Goal: Information Seeking & Learning: Learn about a topic

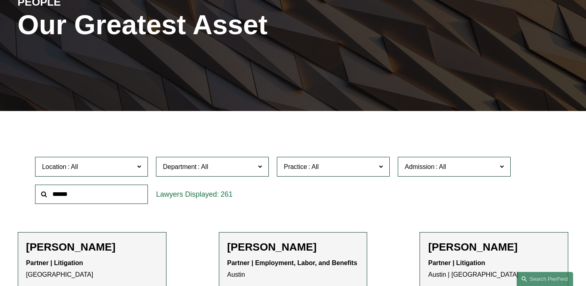
scroll to position [116, 0]
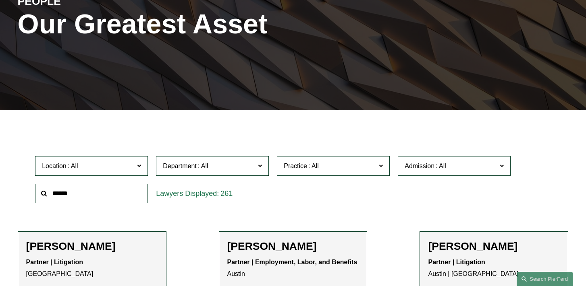
click at [142, 165] on label "Location" at bounding box center [91, 166] width 113 height 20
click at [257, 166] on label "Department" at bounding box center [212, 166] width 113 height 20
click at [0, 0] on link "Corporate" at bounding box center [0, 0] width 0 height 0
click at [349, 162] on span "Practice" at bounding box center [330, 166] width 92 height 11
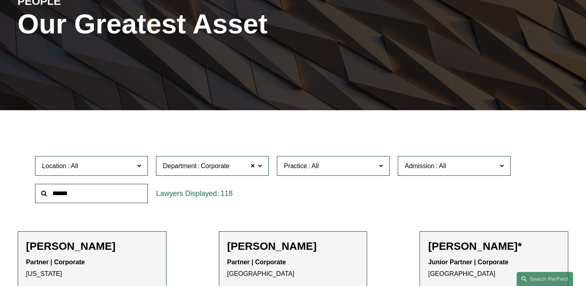
scroll to position [1042, 0]
click at [0, 0] on link "Mergers and Acquisitions" at bounding box center [0, 0] width 0 height 0
click at [466, 164] on span "Admission" at bounding box center [450, 166] width 92 height 11
click at [0, 0] on link "Delaware" at bounding box center [0, 0] width 0 height 0
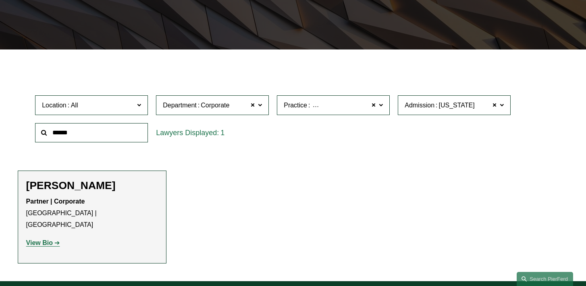
scroll to position [182, 0]
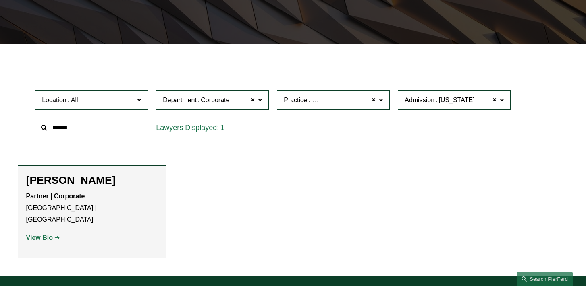
click at [503, 99] on span at bounding box center [502, 99] width 4 height 10
click at [0, 0] on link "All" at bounding box center [0, 0] width 0 height 0
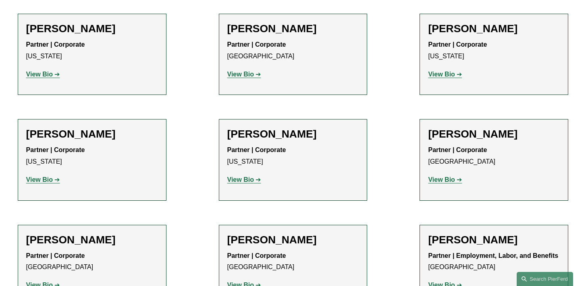
scroll to position [699, 0]
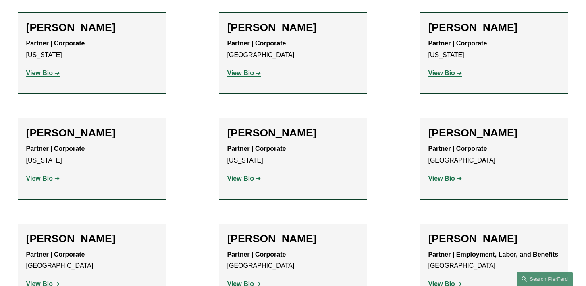
click at [242, 281] on strong "View Bio" at bounding box center [240, 284] width 27 height 7
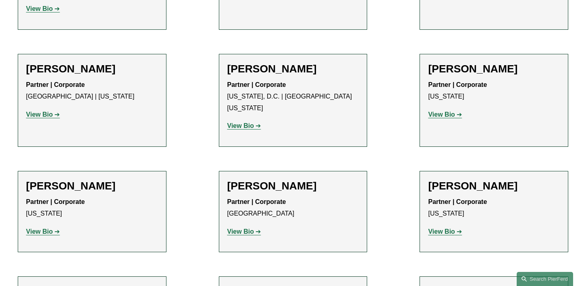
scroll to position [479, 0]
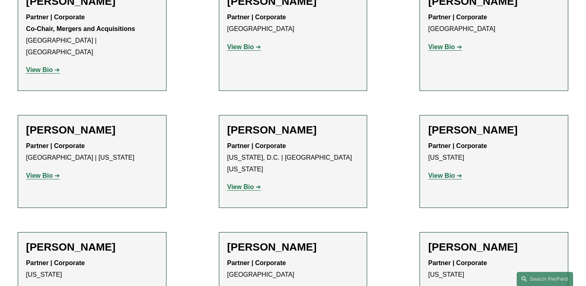
click at [50, 172] on strong "View Bio" at bounding box center [39, 175] width 27 height 7
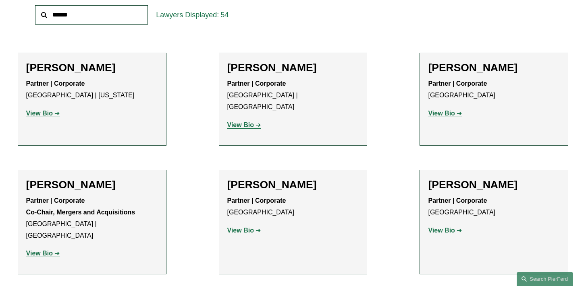
scroll to position [293, 0]
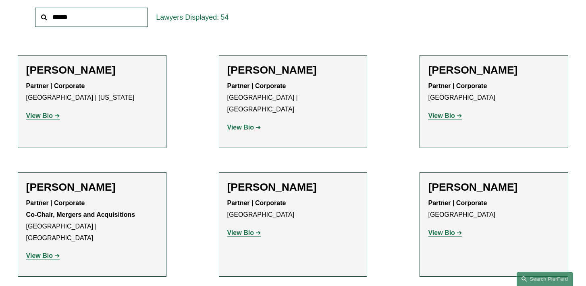
click at [246, 124] on strong "View Bio" at bounding box center [240, 127] width 27 height 7
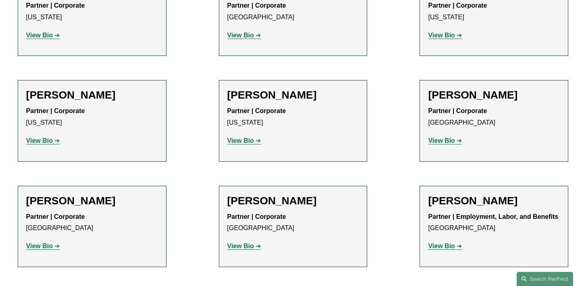
scroll to position [736, 0]
click at [235, 138] on strong "View Bio" at bounding box center [240, 141] width 27 height 7
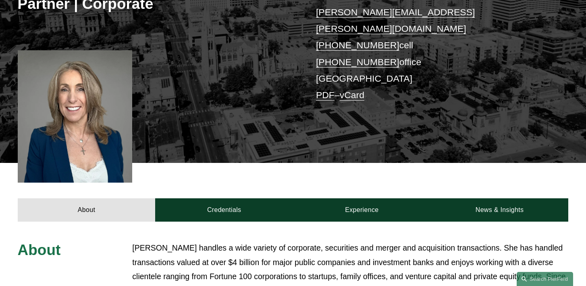
scroll to position [188, 0]
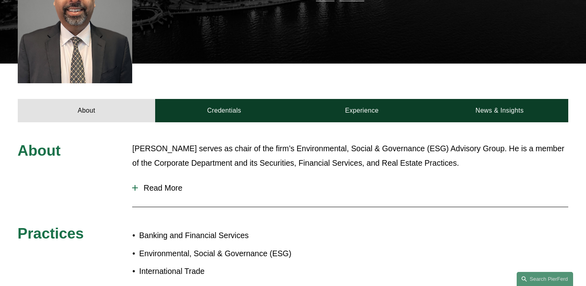
scroll to position [266, 0]
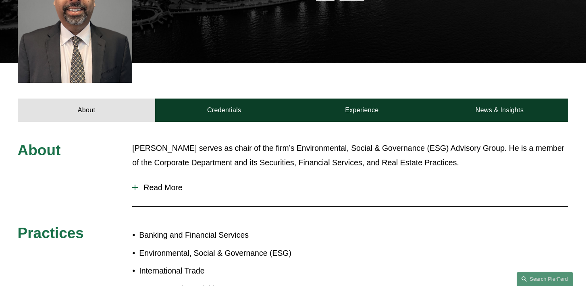
click at [164, 183] on span "Read More" at bounding box center [353, 187] width 430 height 9
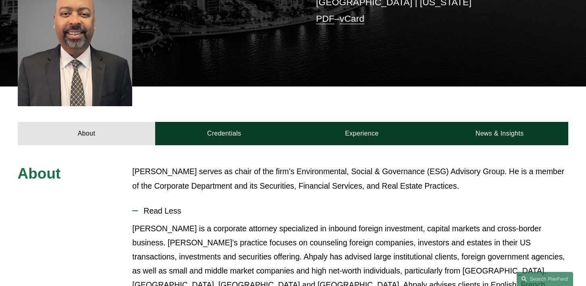
scroll to position [270, 0]
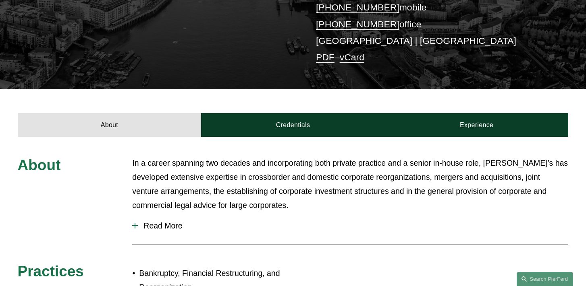
scroll to position [205, 0]
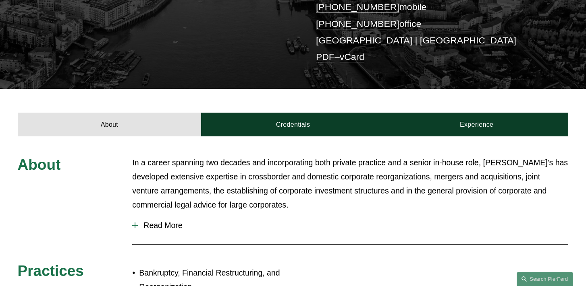
click at [168, 221] on span "Read More" at bounding box center [353, 225] width 430 height 9
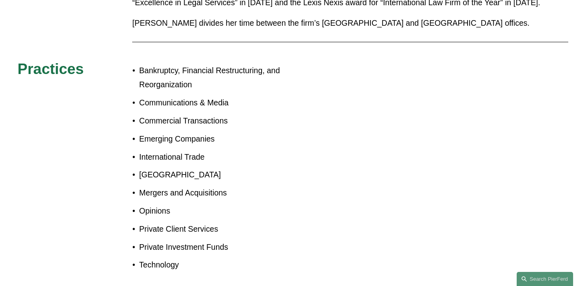
scroll to position [596, 0]
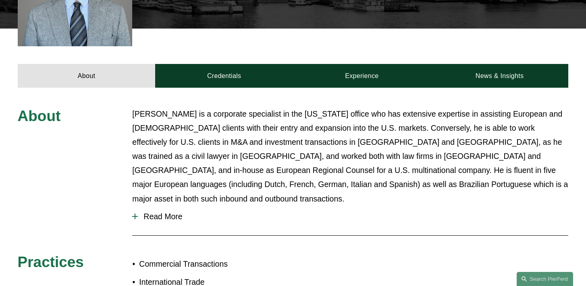
scroll to position [285, 0]
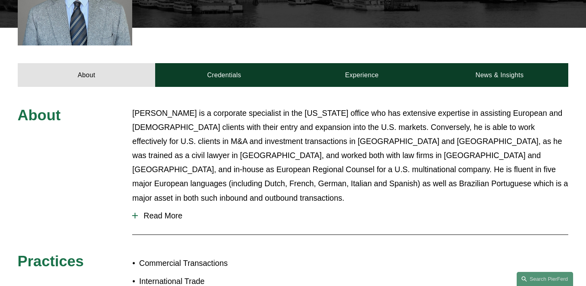
click at [154, 211] on span "Read More" at bounding box center [353, 215] width 430 height 9
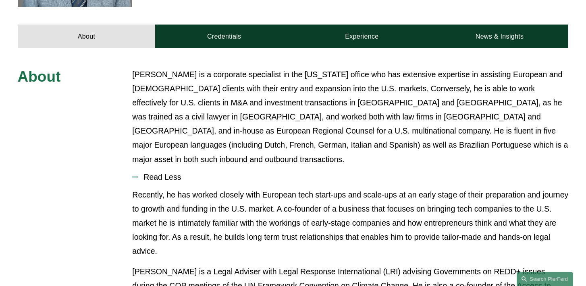
scroll to position [324, 0]
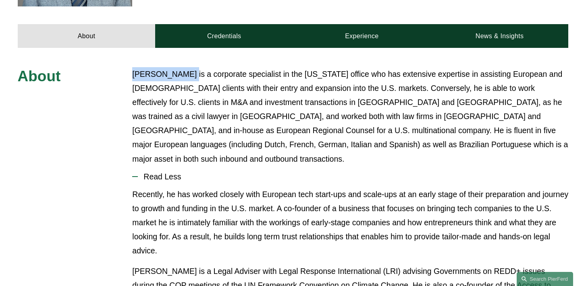
drag, startPoint x: 182, startPoint y: 75, endPoint x: 127, endPoint y: 75, distance: 54.4
click at [127, 75] on div "About [PERSON_NAME] is a corporate specialist in the [US_STATE] office who has …" at bounding box center [293, 249] width 586 height 364
copy p "[PERSON_NAME]"
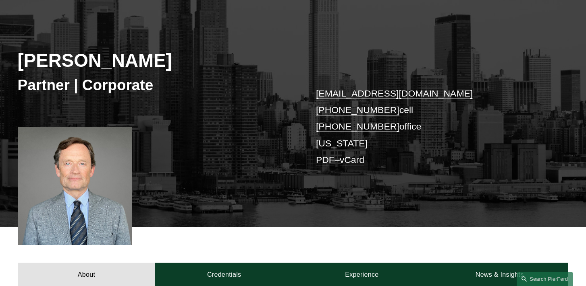
scroll to position [116, 0]
